Goal: Find specific page/section: Find specific page/section

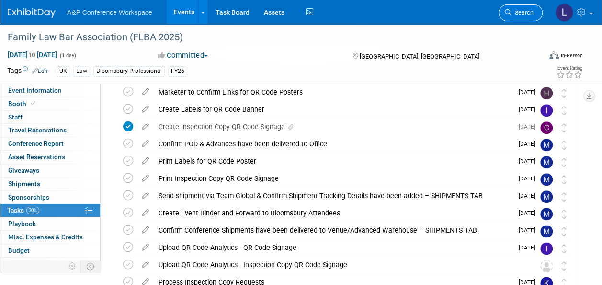
click at [518, 12] on span "Search" at bounding box center [523, 12] width 22 height 7
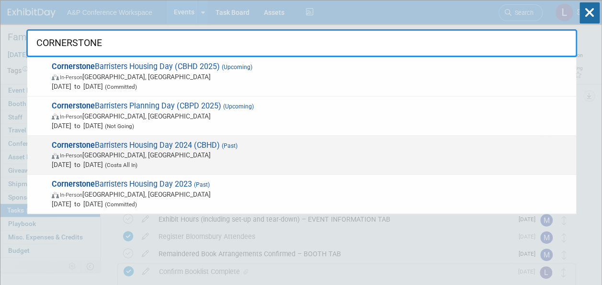
type input "CORNERSTONE"
click at [161, 143] on span "Cornerstone Barristers Housing Day 2024 (CBHD) (Past) In-Person London, United …" at bounding box center [310, 154] width 523 height 29
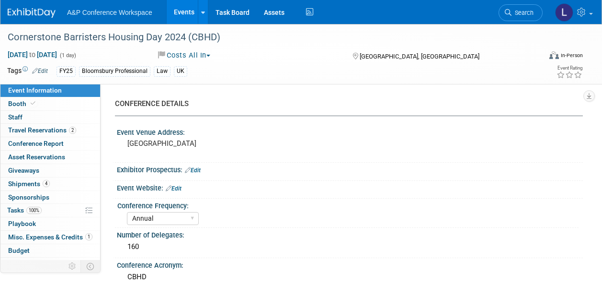
select select "Annual"
select select "Level 2"
select select "In-Person Booth"
select select "[PERSON_NAME]"
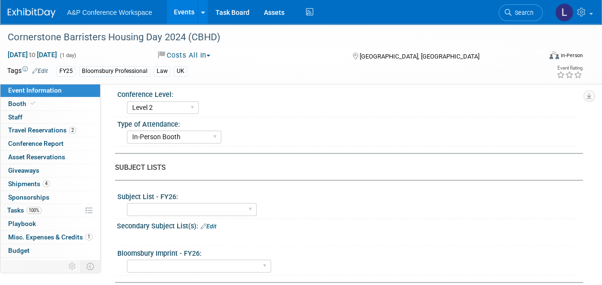
scroll to position [240, 0]
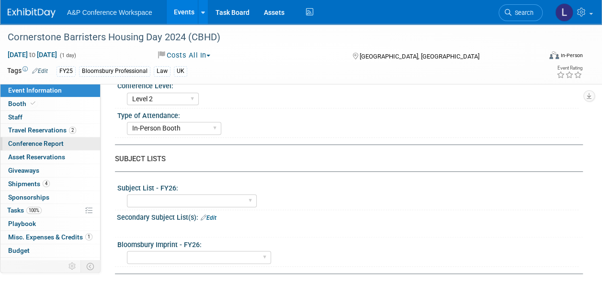
click at [41, 143] on span "Conference Report" at bounding box center [36, 143] width 56 height 8
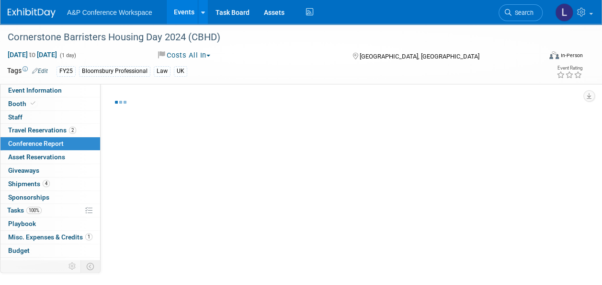
select select "NO"
select select "YES"
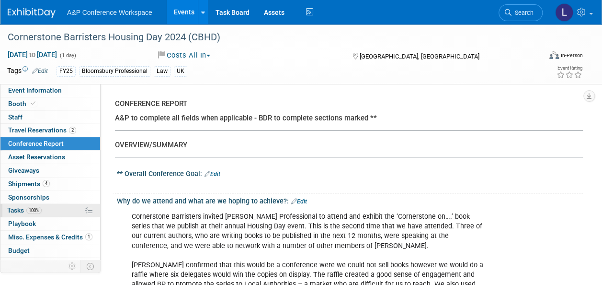
click at [16, 206] on span "Tasks 100%" at bounding box center [24, 210] width 35 height 8
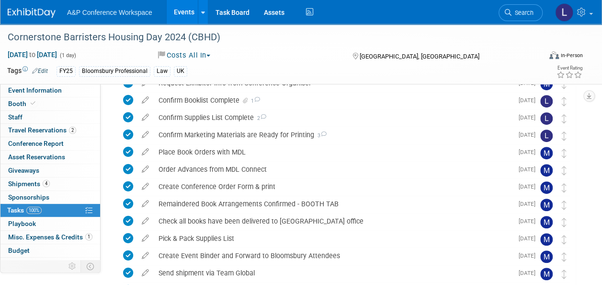
scroll to position [144, 0]
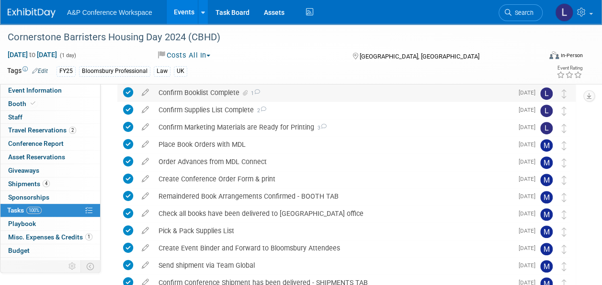
click at [222, 93] on div "Confirm Booklist Complete 1" at bounding box center [333, 92] width 359 height 16
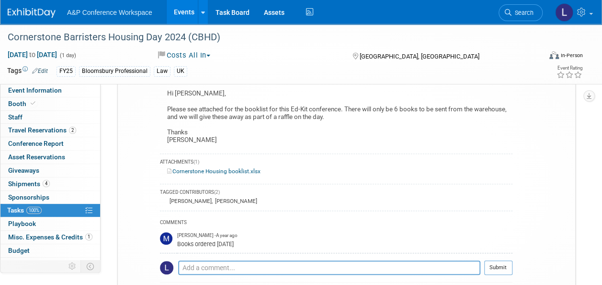
scroll to position [192, 0]
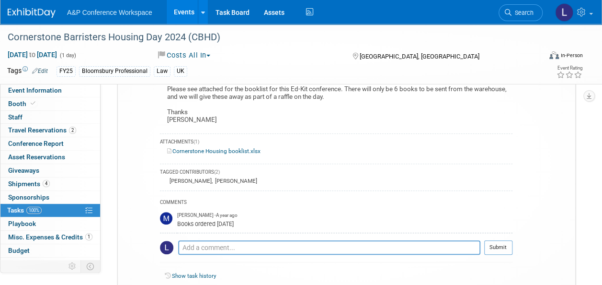
click at [233, 150] on link "Cornerstone Housing booklist.xlsx" at bounding box center [213, 151] width 93 height 7
